Goal: Information Seeking & Learning: Learn about a topic

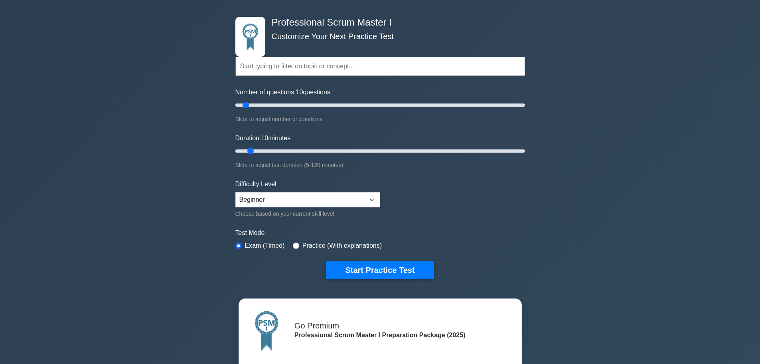
scroll to position [120, 0]
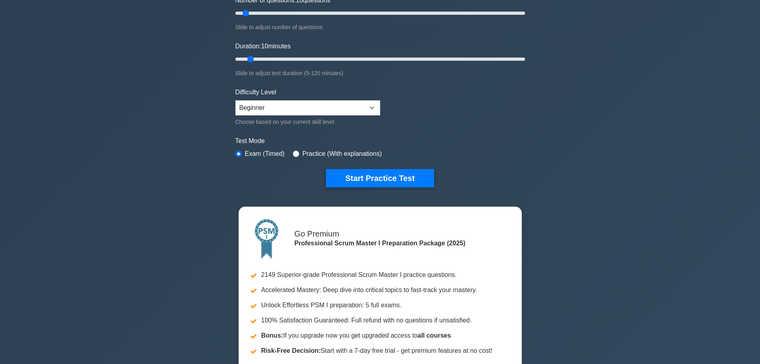
click at [360, 154] on label "Practice (With explanations)" at bounding box center [342, 154] width 79 height 10
click at [300, 152] on div "Practice (With explanations)" at bounding box center [337, 154] width 89 height 10
click at [293, 153] on input "radio" at bounding box center [296, 153] width 6 height 6
radio input "true"
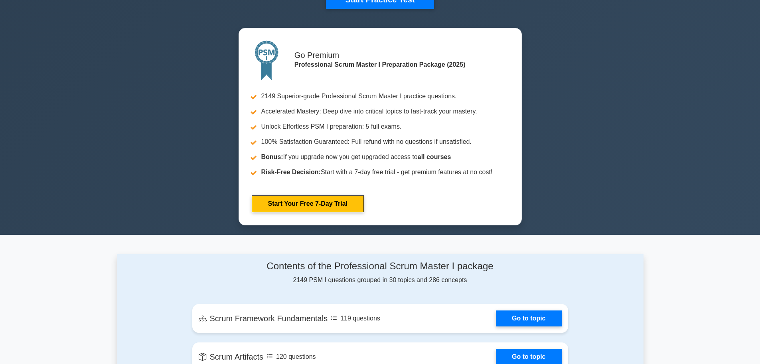
scroll to position [240, 0]
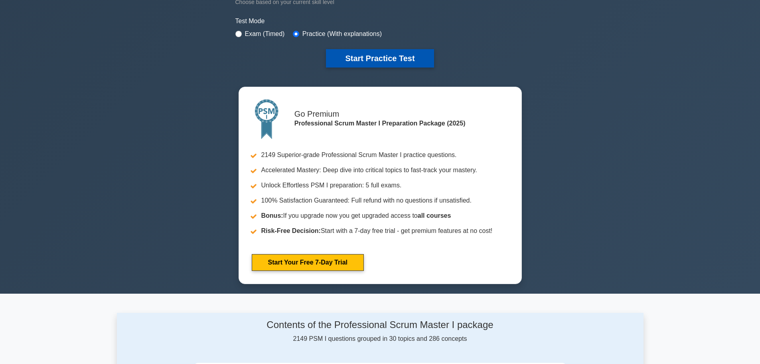
click at [376, 56] on button "Start Practice Test" at bounding box center [380, 58] width 108 height 18
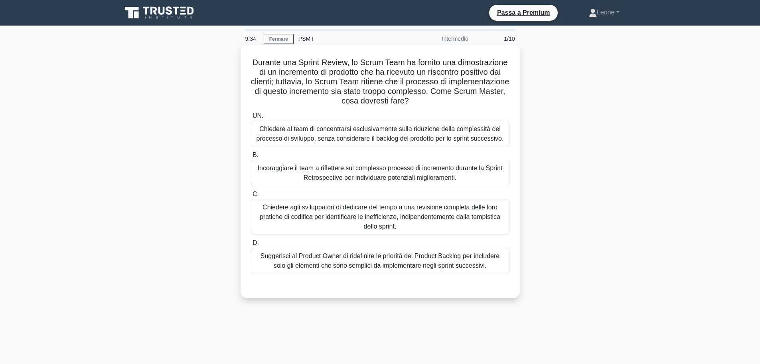
click at [386, 172] on font "Incoraggiare il team a riflettere sul complesso processo di incremento durante …" at bounding box center [380, 172] width 245 height 16
click at [251, 158] on input "B. Incoraggiare il team a riflettere sul complesso processo di incremento duran…" at bounding box center [251, 154] width 0 height 5
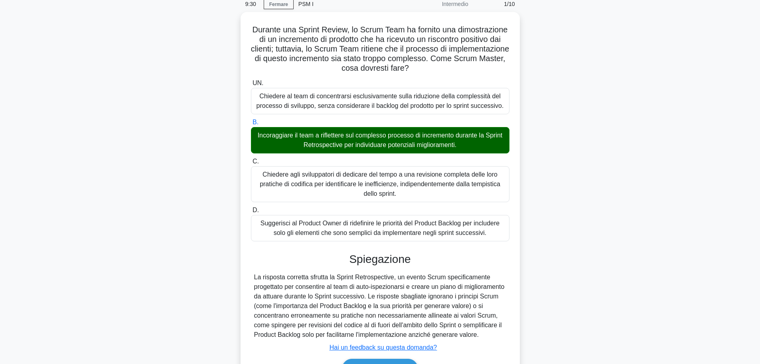
scroll to position [80, 0]
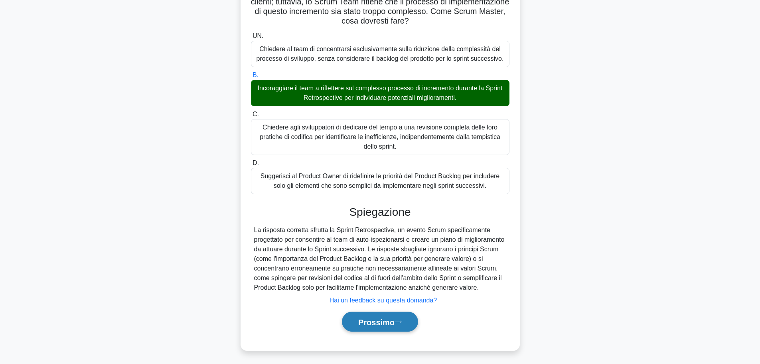
click at [393, 326] on font "Prossimo" at bounding box center [376, 321] width 36 height 9
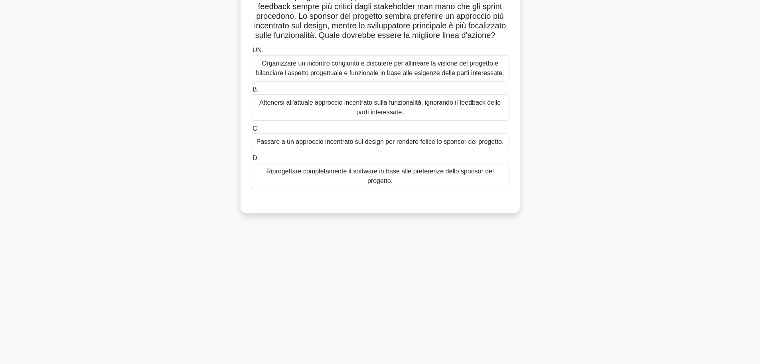
scroll to position [28, 0]
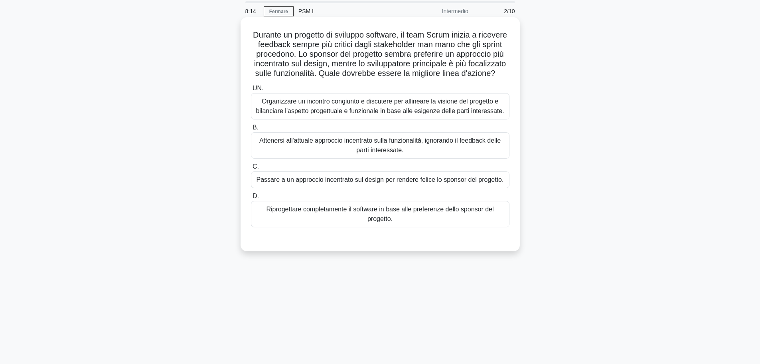
click at [403, 114] on font "Organizzare un incontro congiunto e discutere per allineare la visione del prog…" at bounding box center [380, 106] width 248 height 16
click at [251, 91] on input "UN. Organizzare un incontro congiunto e discutere per allineare la visione del …" at bounding box center [251, 88] width 0 height 5
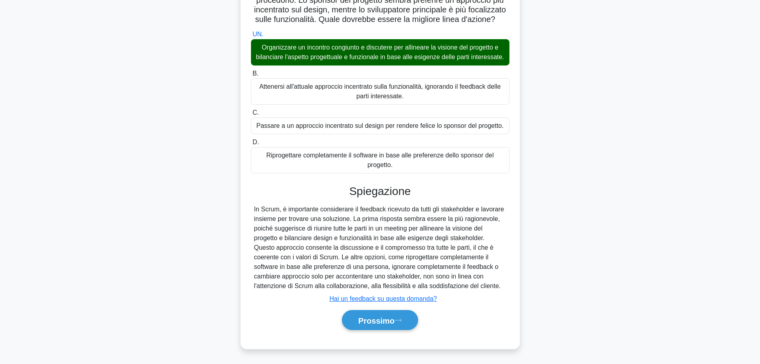
scroll to position [101, 0]
click at [382, 321] on font "Prossimo" at bounding box center [376, 320] width 36 height 9
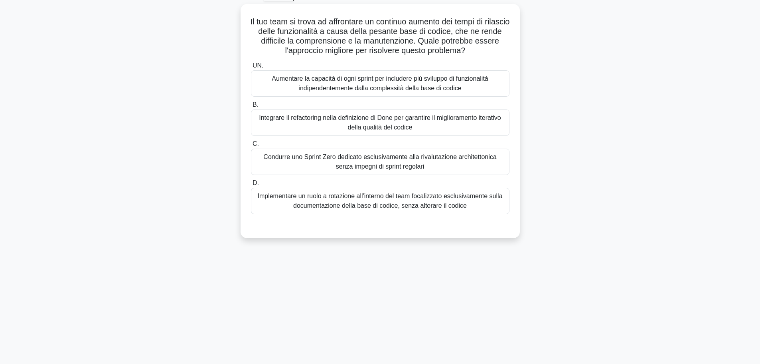
scroll to position [0, 0]
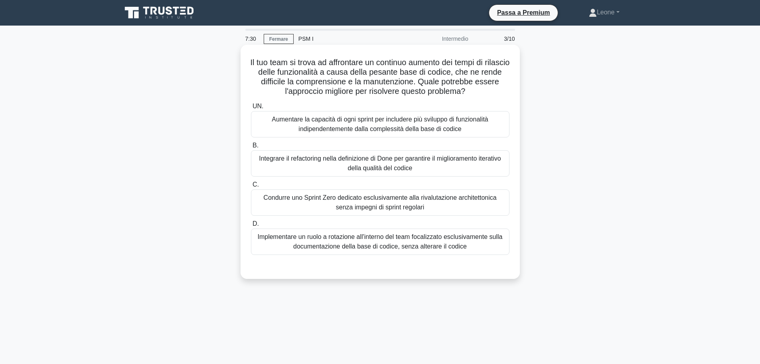
click at [366, 123] on font "Aumentare la capacità di ogni sprint per includere più sviluppo di funzionalità…" at bounding box center [380, 124] width 217 height 16
click at [251, 109] on input "UN. Aumentare la capacità di ogni sprint per includere più sviluppo di funziona…" at bounding box center [251, 106] width 0 height 5
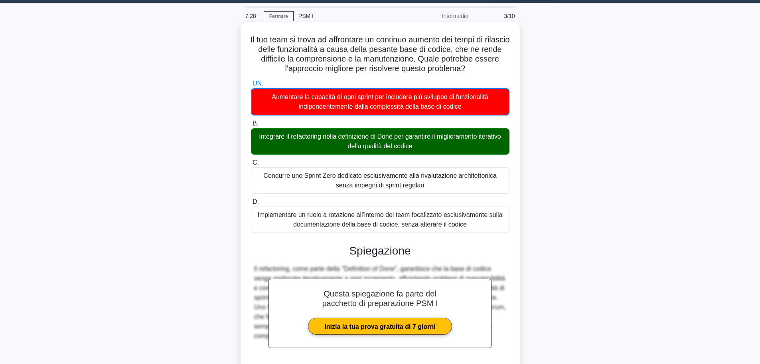
scroll to position [93, 0]
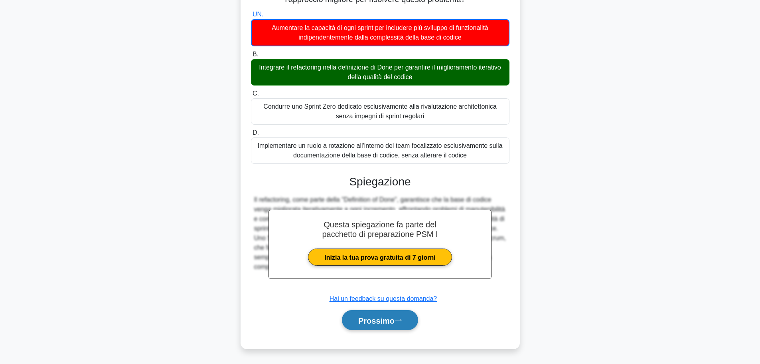
click at [388, 325] on button "Prossimo" at bounding box center [380, 320] width 76 height 20
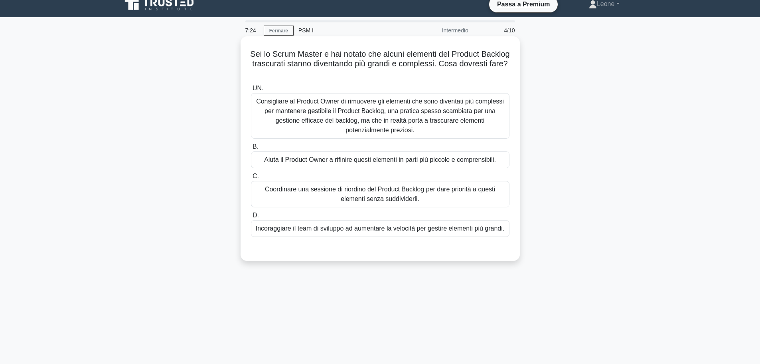
scroll to position [0, 0]
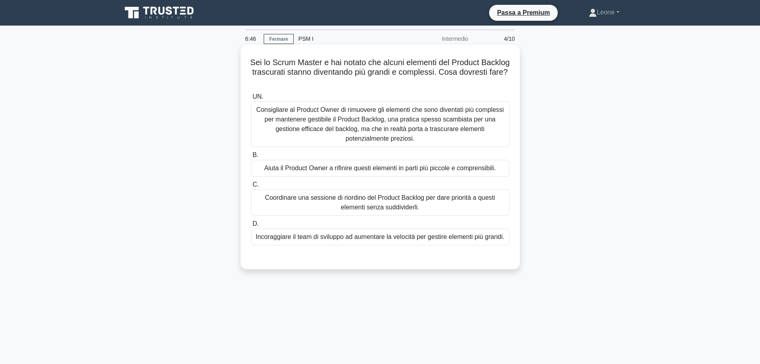
click at [338, 171] on font "Aiuta il Product Owner a rifinire questi elementi in parti più piccole e compre…" at bounding box center [380, 167] width 232 height 7
click at [251, 158] on input "B. Aiuta il Product Owner a rifinire questi elementi in parti più piccole e com…" at bounding box center [251, 154] width 0 height 5
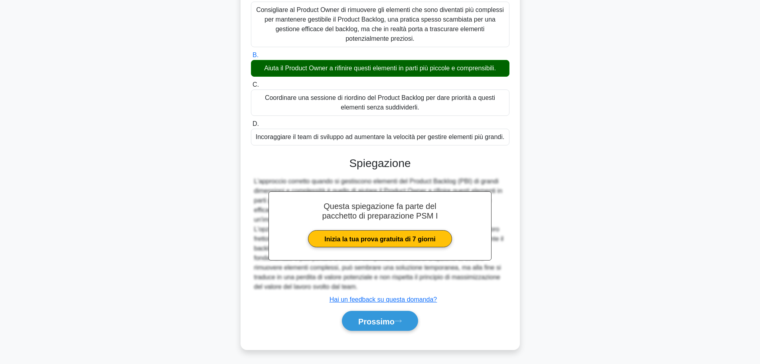
scroll to position [101, 0]
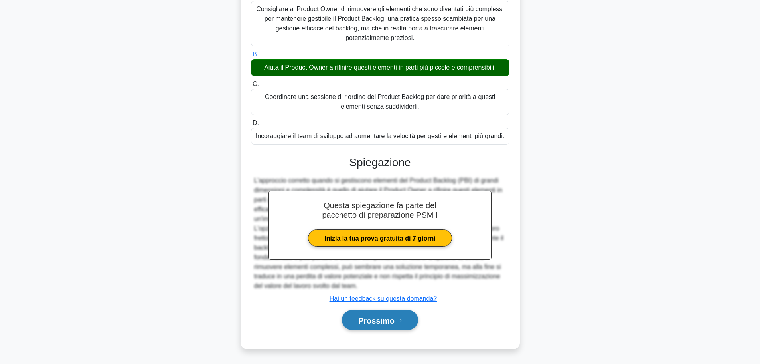
click at [388, 322] on font "Prossimo" at bounding box center [376, 320] width 36 height 9
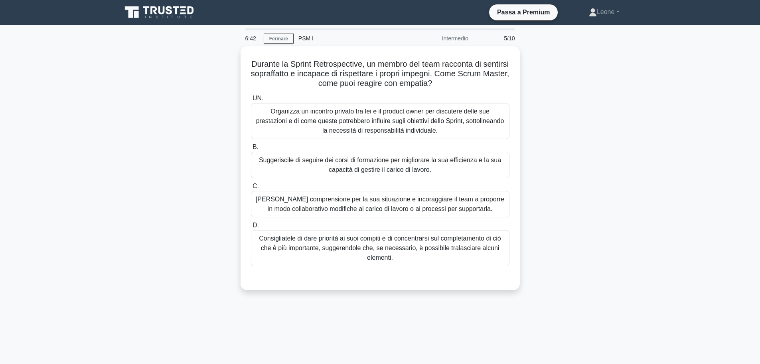
scroll to position [0, 0]
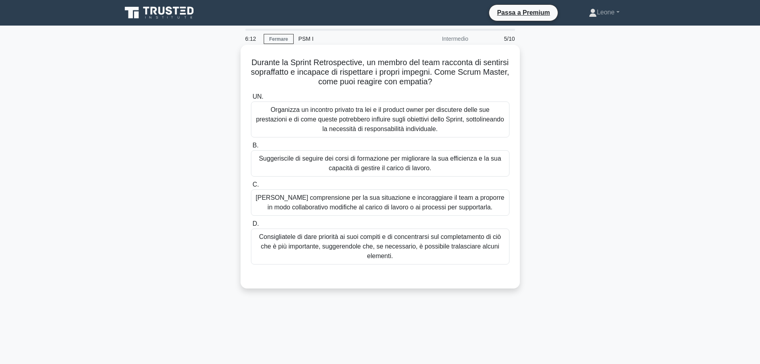
click at [414, 210] on font "Esprimere comprensione per la sua situazione e incoraggiare il team a proporre …" at bounding box center [380, 202] width 249 height 16
click at [251, 187] on input "C. Esprimere comprensione per la sua situazione e incoraggiare il team a propor…" at bounding box center [251, 184] width 0 height 5
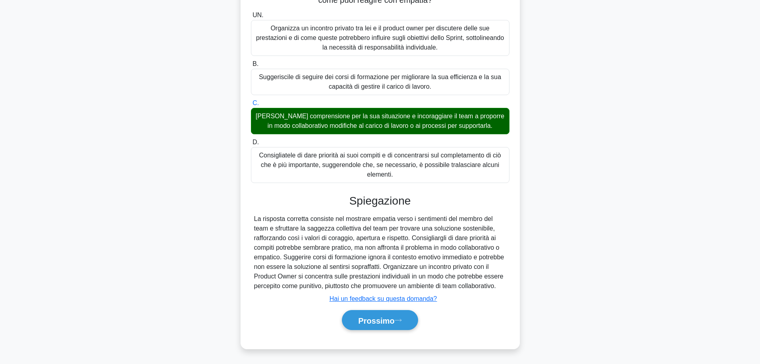
scroll to position [92, 0]
click at [389, 323] on font "Prossimo" at bounding box center [376, 320] width 36 height 9
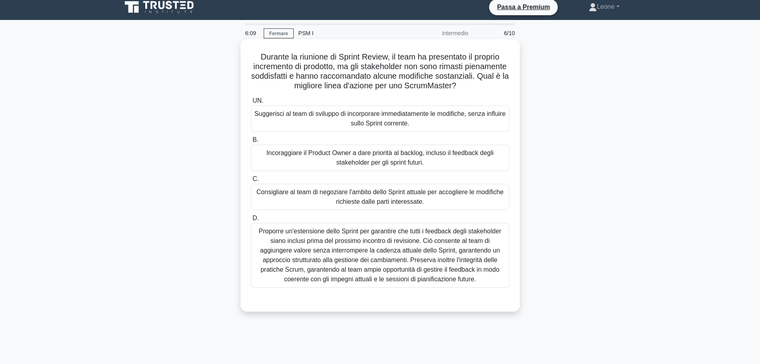
scroll to position [0, 0]
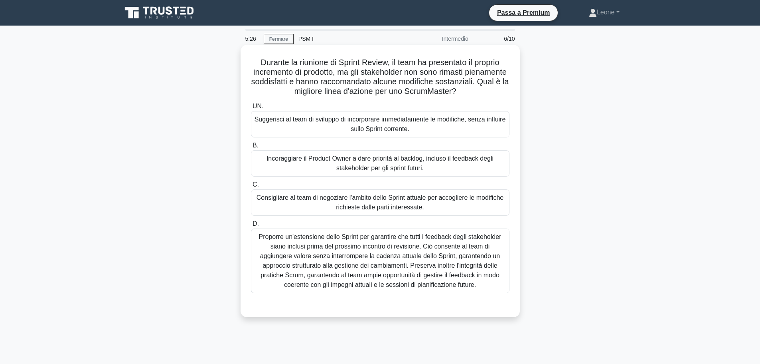
click at [398, 265] on font "Proporre un'estensione dello Sprint per garantire che tutti i feedback degli st…" at bounding box center [380, 260] width 243 height 55
click at [251, 226] on input "D. Proporre un'estensione dello Sprint per garantire che tutti i feedback degli…" at bounding box center [251, 223] width 0 height 5
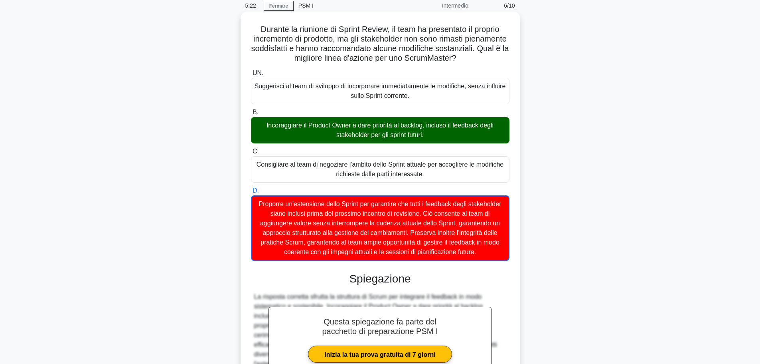
scroll to position [141, 0]
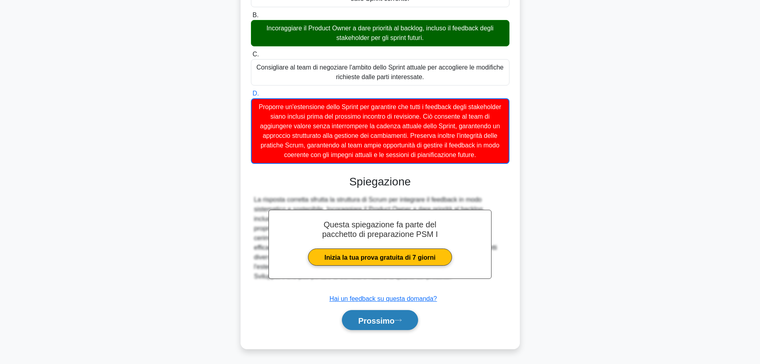
click at [386, 317] on font "Prossimo" at bounding box center [376, 320] width 36 height 9
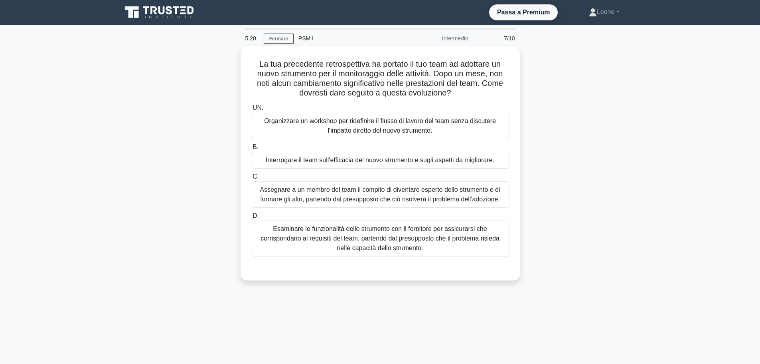
scroll to position [0, 0]
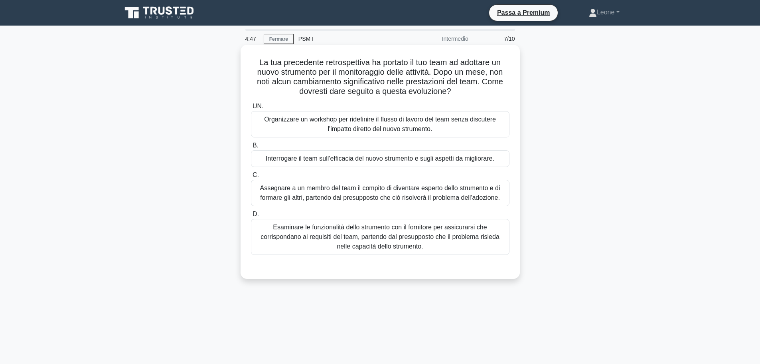
click at [390, 127] on font "Organizzare un workshop per ridefinire il flusso di lavoro del team senza discu…" at bounding box center [380, 124] width 232 height 16
click at [251, 109] on input "UN. Organizzare un workshop per ridefinire il flusso di lavoro del team senza d…" at bounding box center [251, 106] width 0 height 5
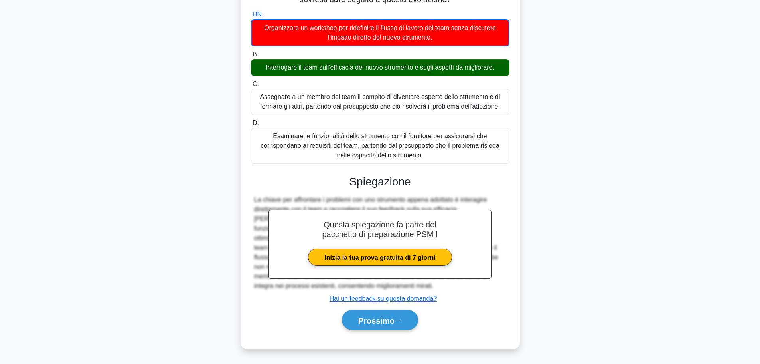
scroll to position [93, 0]
click at [381, 319] on font "Prossimo" at bounding box center [376, 320] width 36 height 9
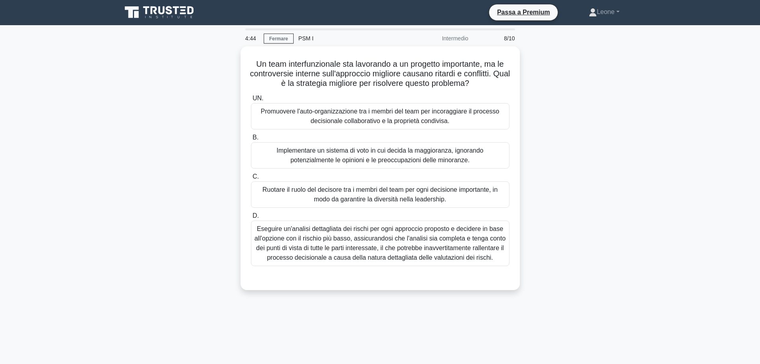
scroll to position [0, 0]
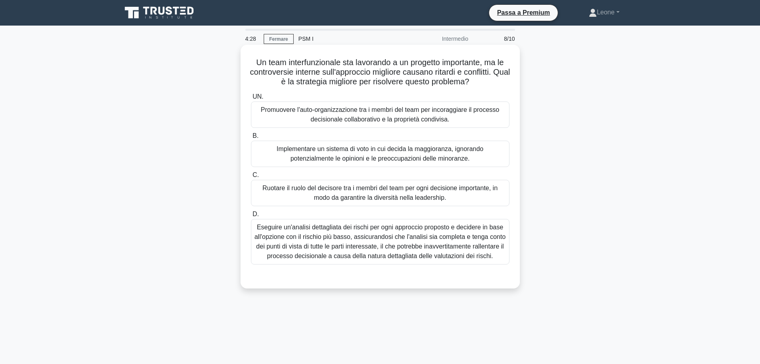
click at [449, 242] on font "Eseguire un'analisi dettagliata dei rischi per ogni approccio proposto e decide…" at bounding box center [380, 241] width 251 height 38
click at [251, 217] on input "D. Eseguire un'analisi dettagliata dei rischi per ogni approccio proposto e dec…" at bounding box center [251, 214] width 0 height 5
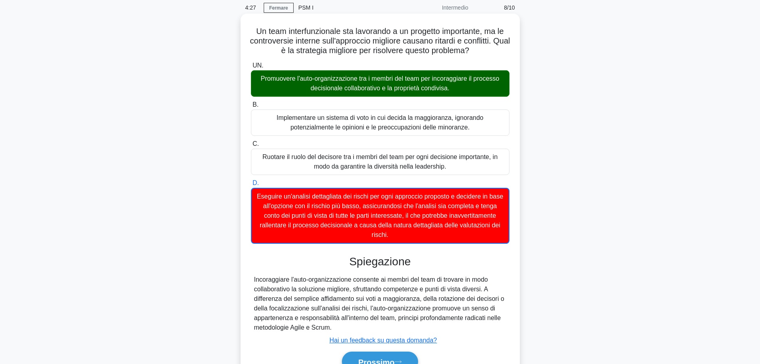
scroll to position [73, 0]
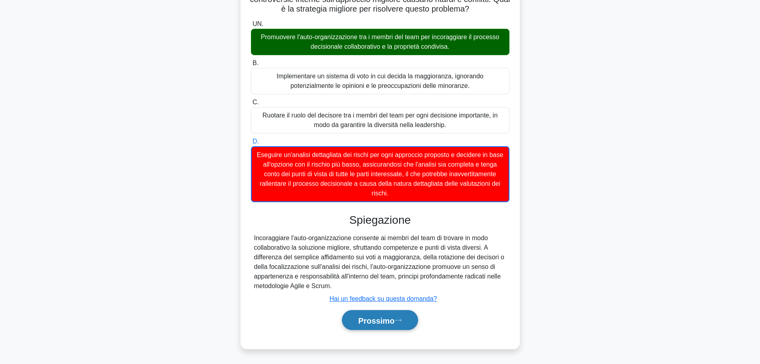
click at [395, 325] on button "Prossimo" at bounding box center [380, 320] width 76 height 20
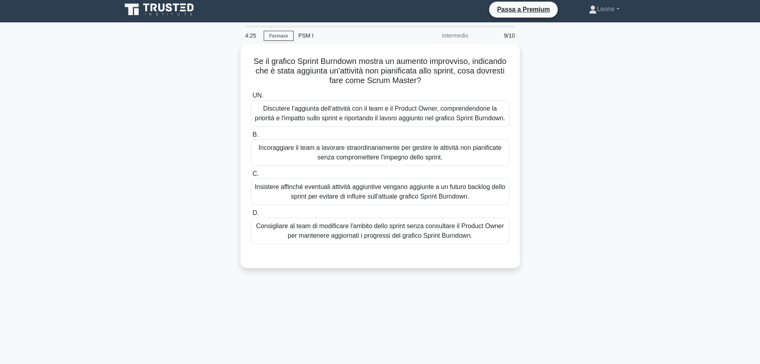
scroll to position [0, 0]
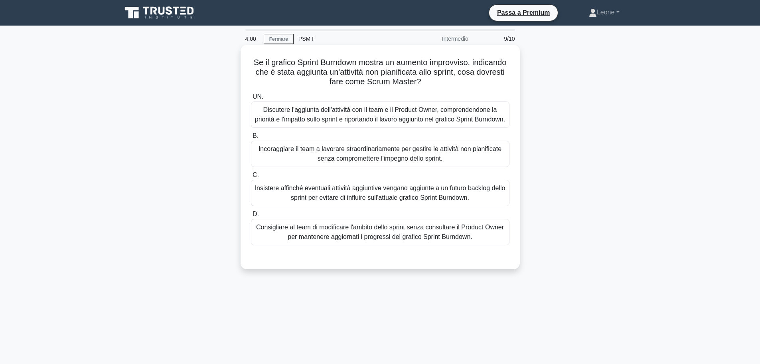
click at [364, 118] on font "Discutere l'aggiunta dell'attività con il team e il Product Owner, comprendendo…" at bounding box center [380, 114] width 250 height 16
click at [251, 99] on input "UN. Discutere l'aggiunta dell'attività con il team e il Product Owner, comprend…" at bounding box center [251, 96] width 0 height 5
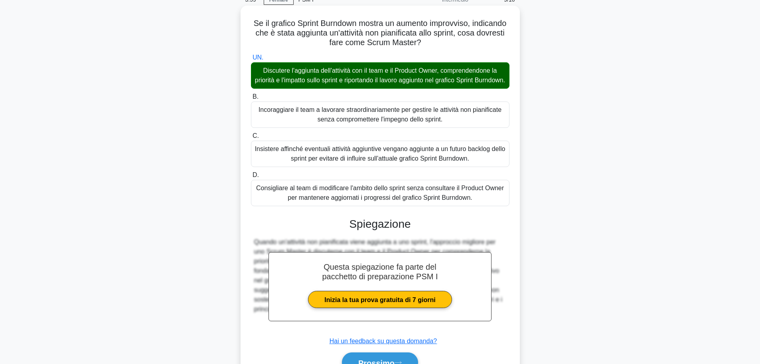
scroll to position [92, 0]
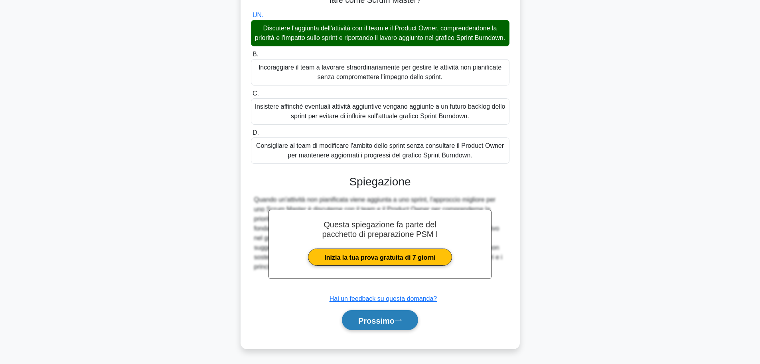
click at [376, 319] on font "Prossimo" at bounding box center [376, 320] width 36 height 9
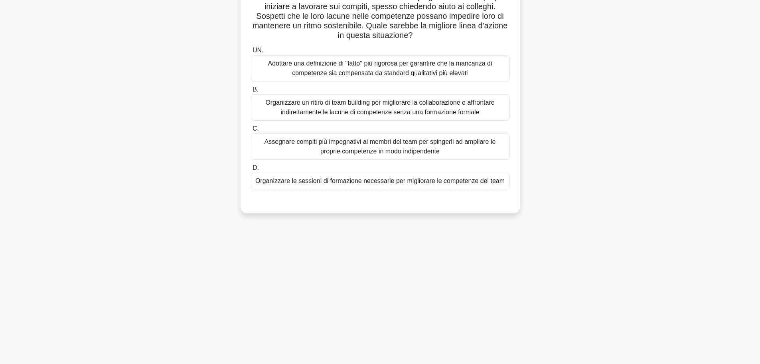
scroll to position [28, 0]
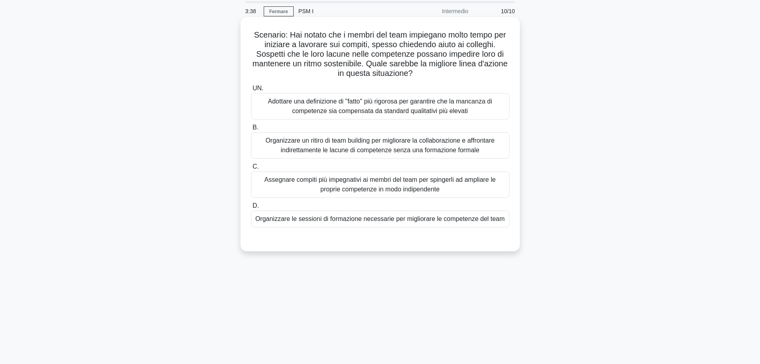
click at [375, 92] on label "UN. Adottare una definizione di "fatto" più rigorosa per garantire che la manca…" at bounding box center [380, 101] width 259 height 36
click at [251, 91] on input "UN. Adottare una definizione di "fatto" più rigorosa per garantire che la manca…" at bounding box center [251, 88] width 0 height 5
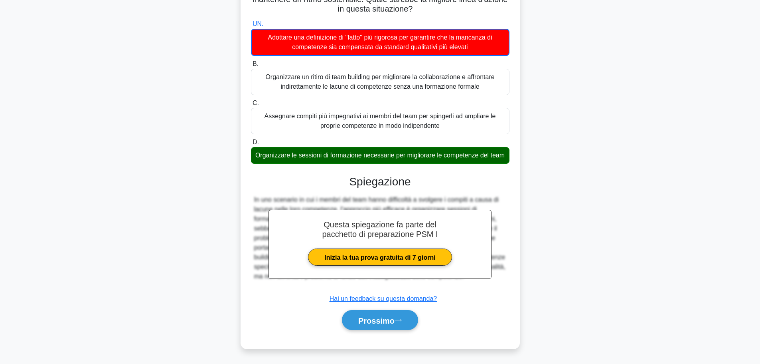
scroll to position [102, 0]
click at [391, 316] on font "Prossimo" at bounding box center [376, 320] width 36 height 9
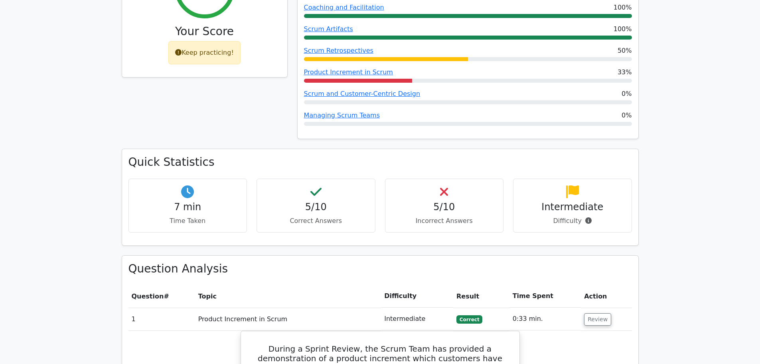
scroll to position [131, 0]
